Goal: Task Accomplishment & Management: Complete application form

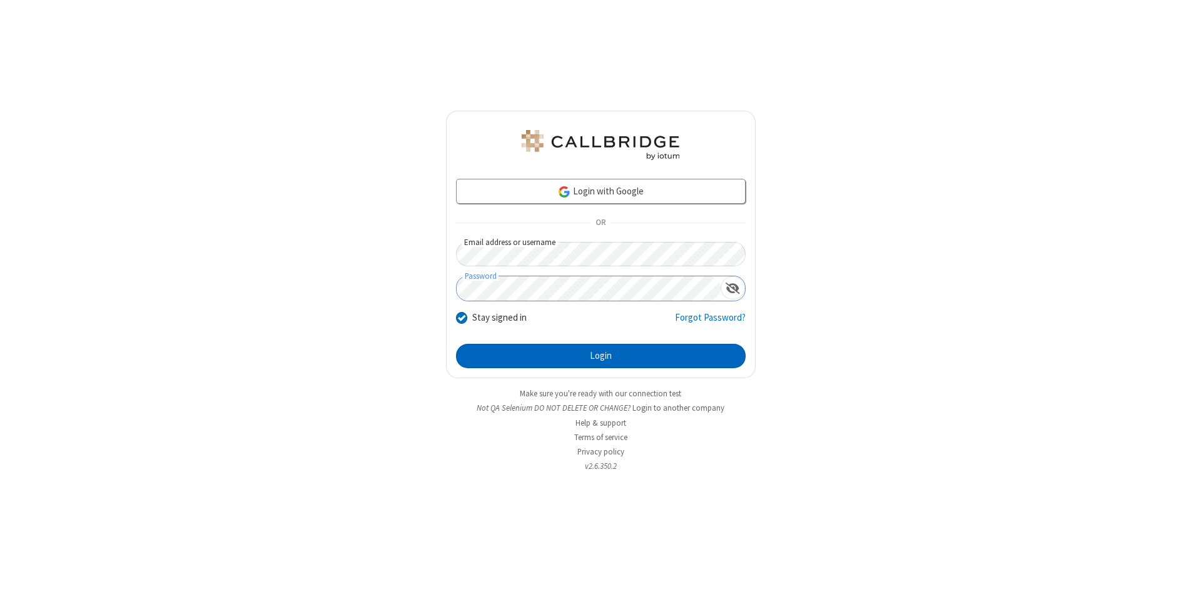
click at [600, 356] on button "Login" at bounding box center [601, 356] width 290 height 25
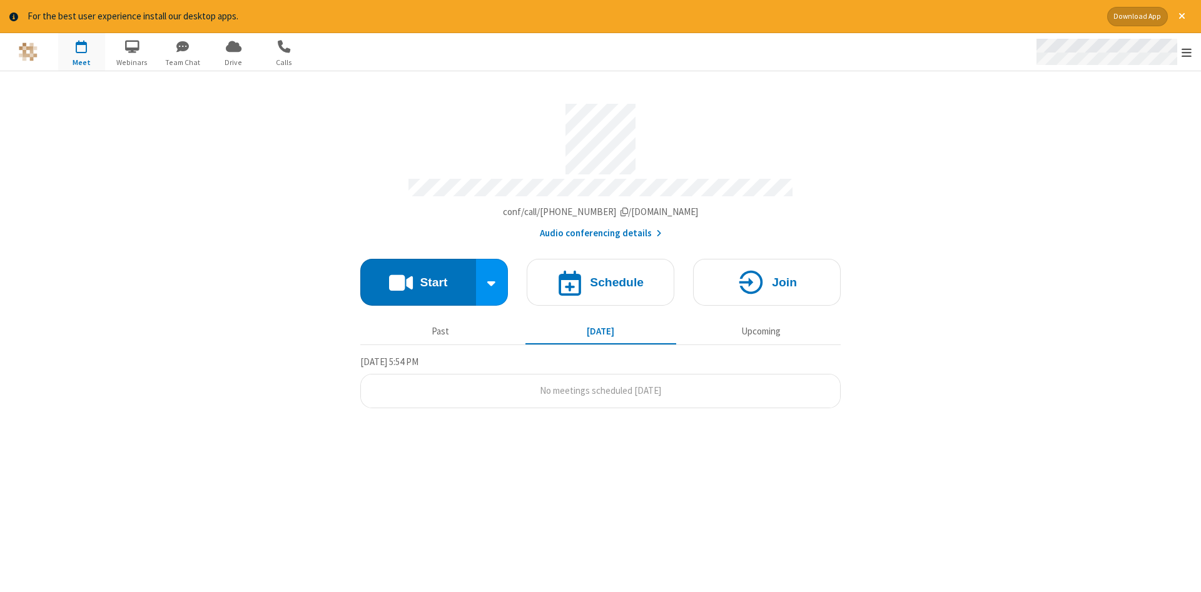
click at [1186, 53] on span "Open menu" at bounding box center [1186, 52] width 10 height 13
click at [81, 51] on span "button" at bounding box center [81, 46] width 47 height 21
click at [600, 278] on h4 "Schedule" at bounding box center [617, 282] width 54 height 12
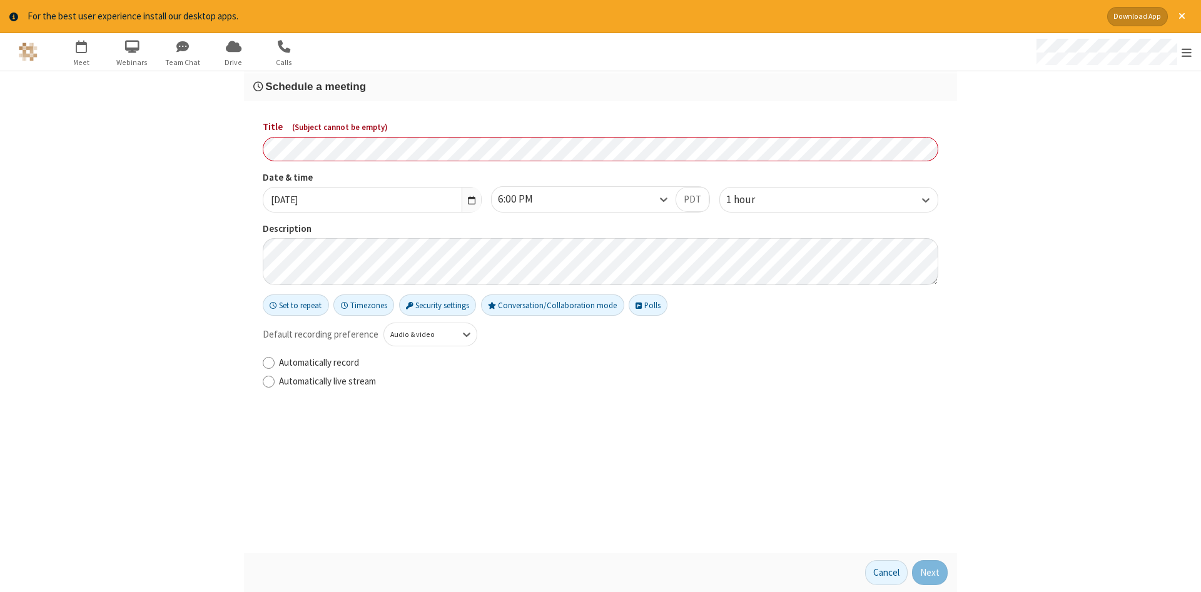
click at [600, 86] on h3 "Schedule a meeting" at bounding box center [600, 87] width 694 height 12
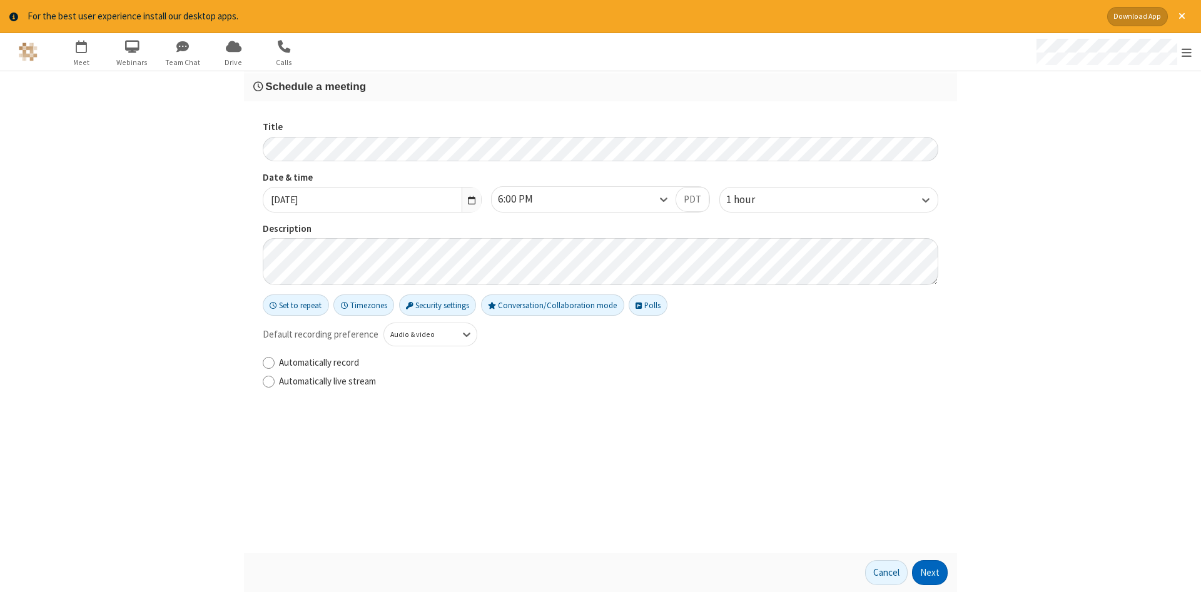
click at [930, 573] on button "Next" at bounding box center [930, 572] width 36 height 25
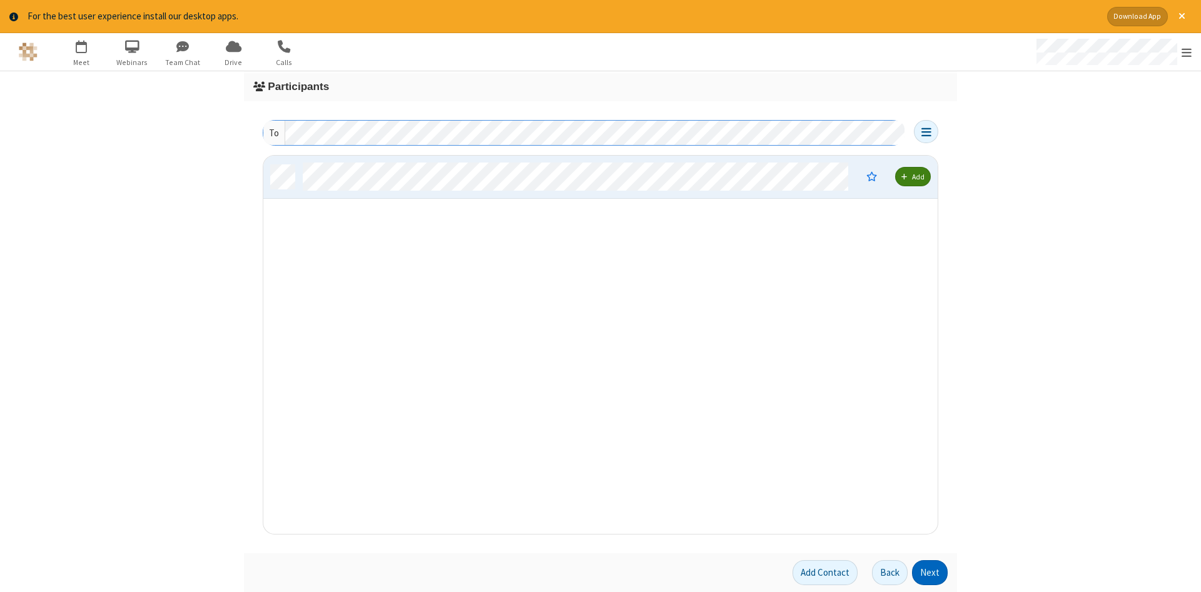
click at [930, 573] on button "Next" at bounding box center [930, 572] width 36 height 25
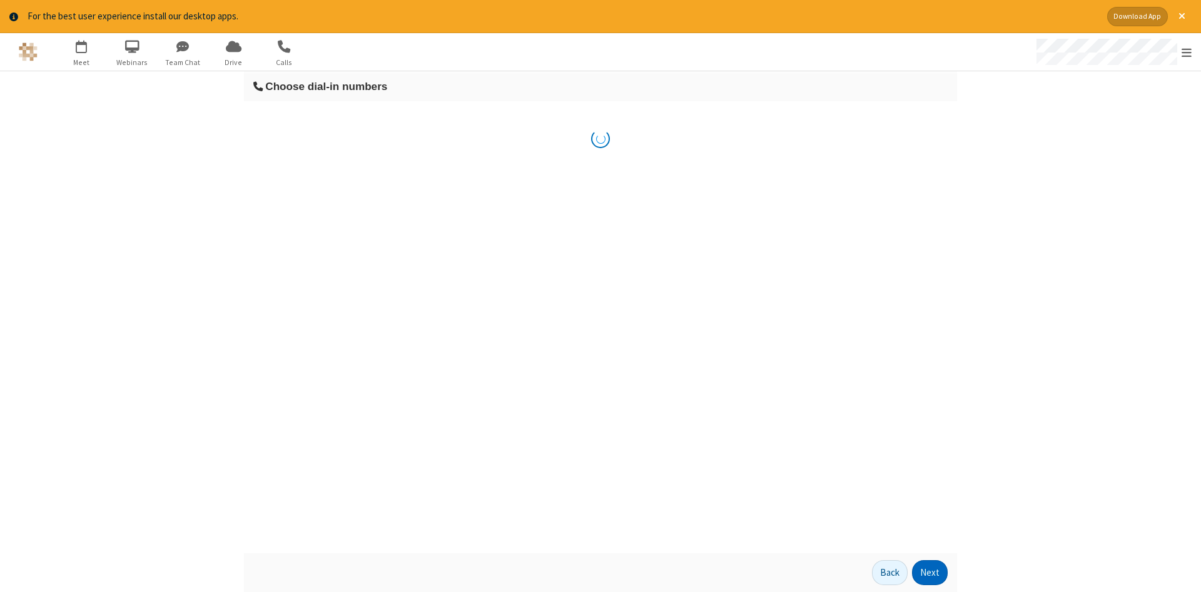
click at [930, 573] on button "Next" at bounding box center [930, 572] width 36 height 25
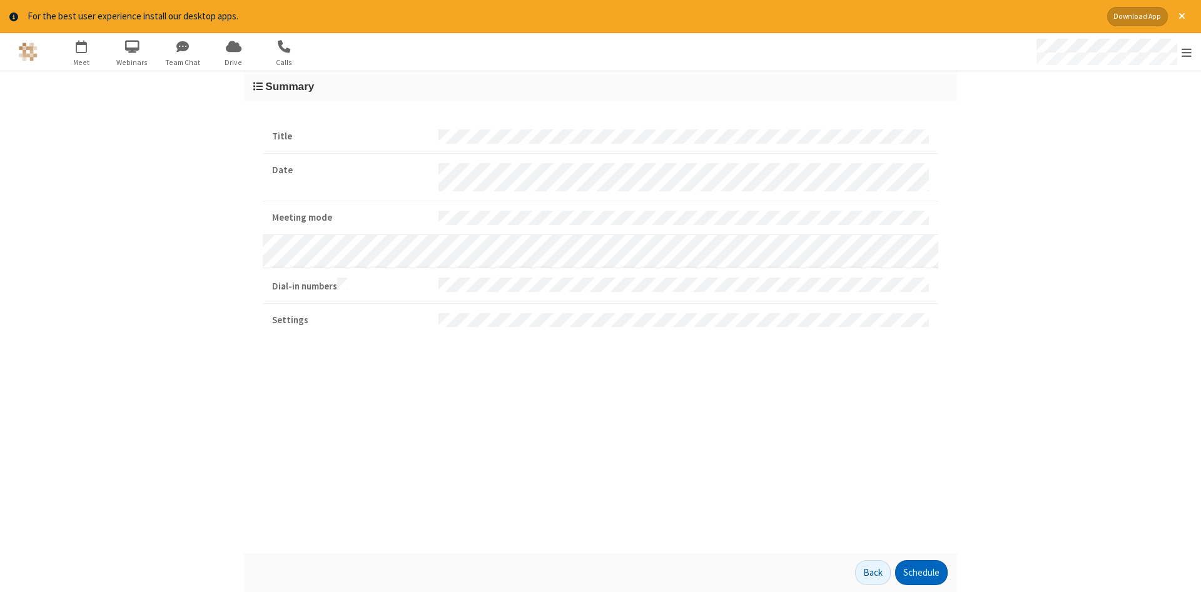
click at [921, 573] on button "Schedule" at bounding box center [921, 572] width 53 height 25
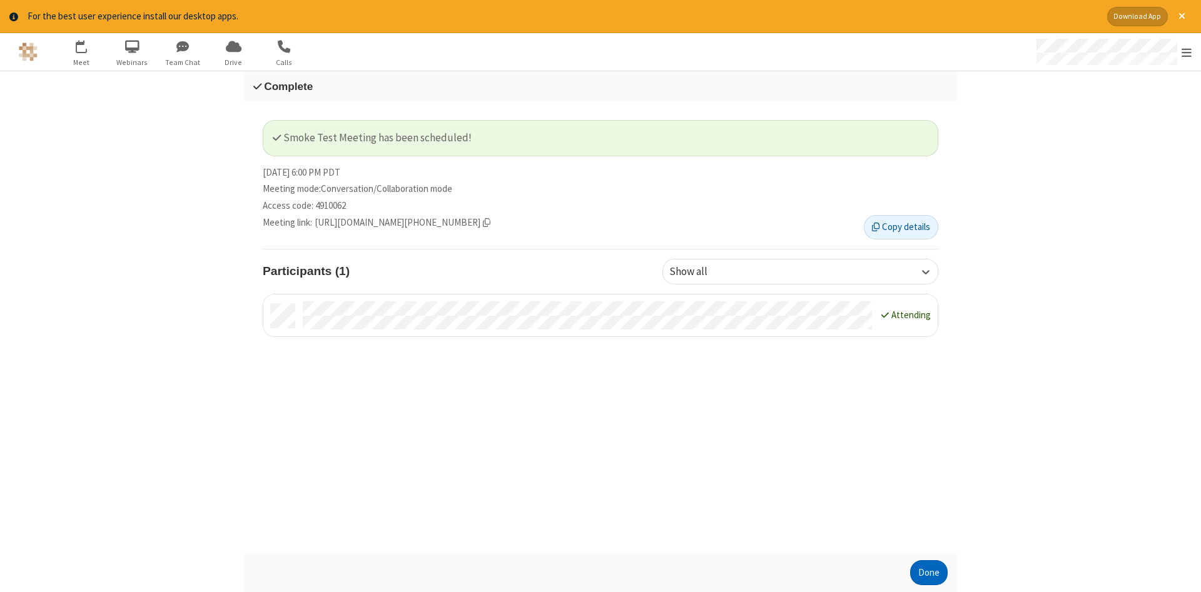
click at [929, 573] on button "Done" at bounding box center [929, 572] width 38 height 25
